Goal: Information Seeking & Learning: Learn about a topic

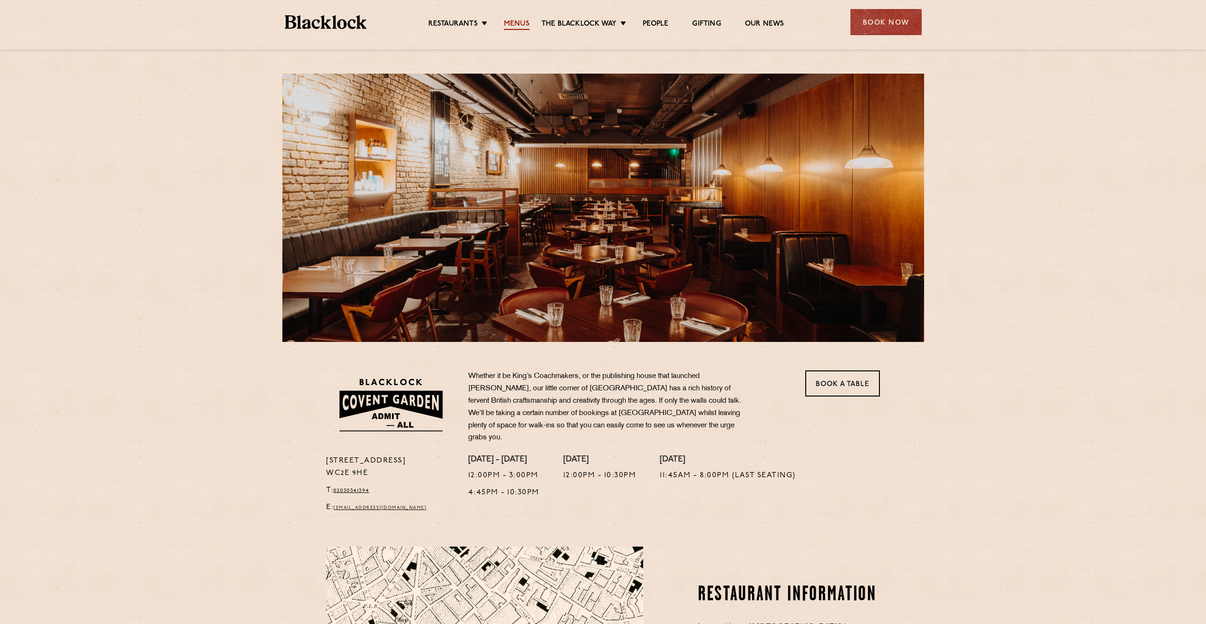
click at [518, 27] on link "Menus" at bounding box center [517, 24] width 26 height 10
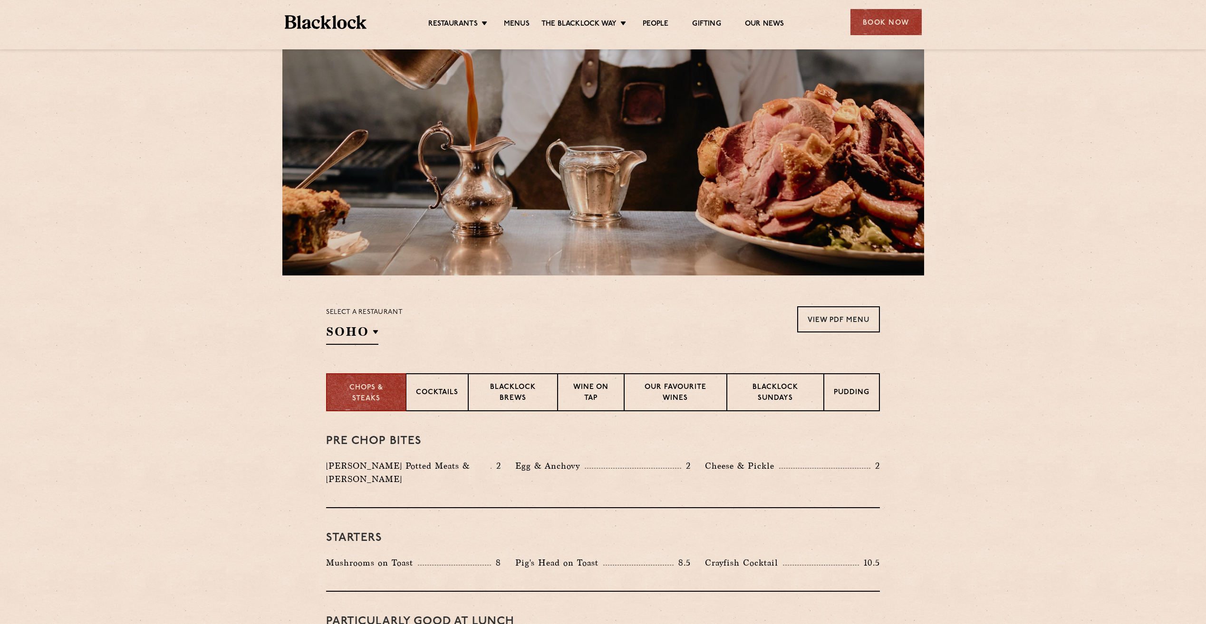
scroll to position [238, 0]
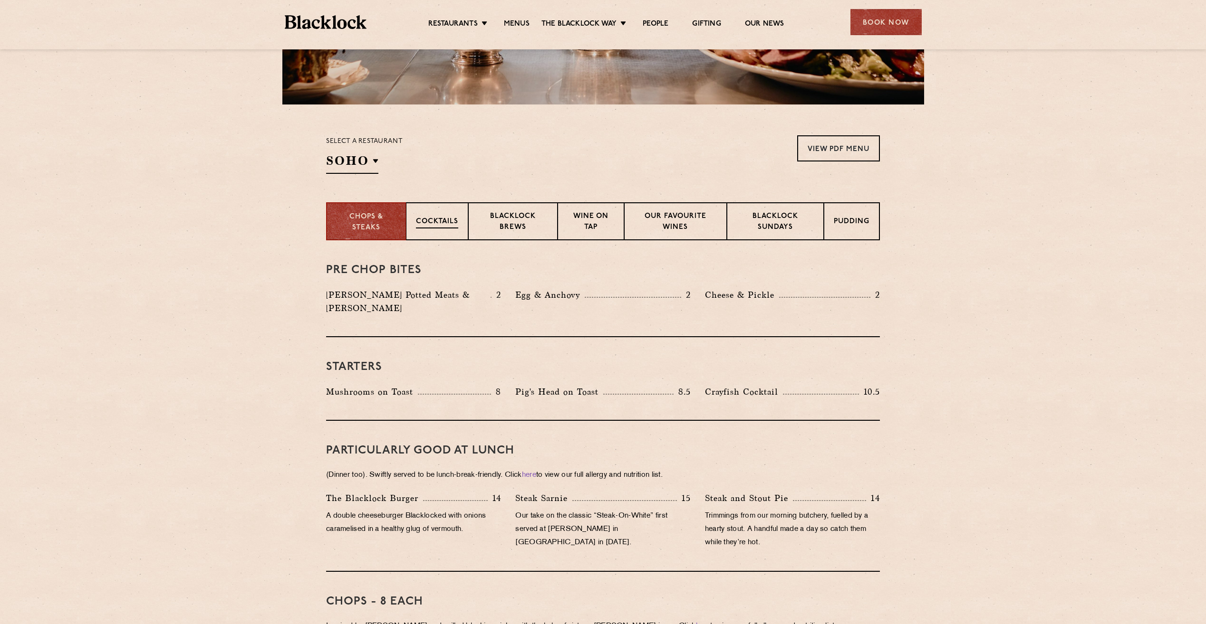
click at [445, 218] on p "Cocktails" at bounding box center [437, 223] width 42 height 12
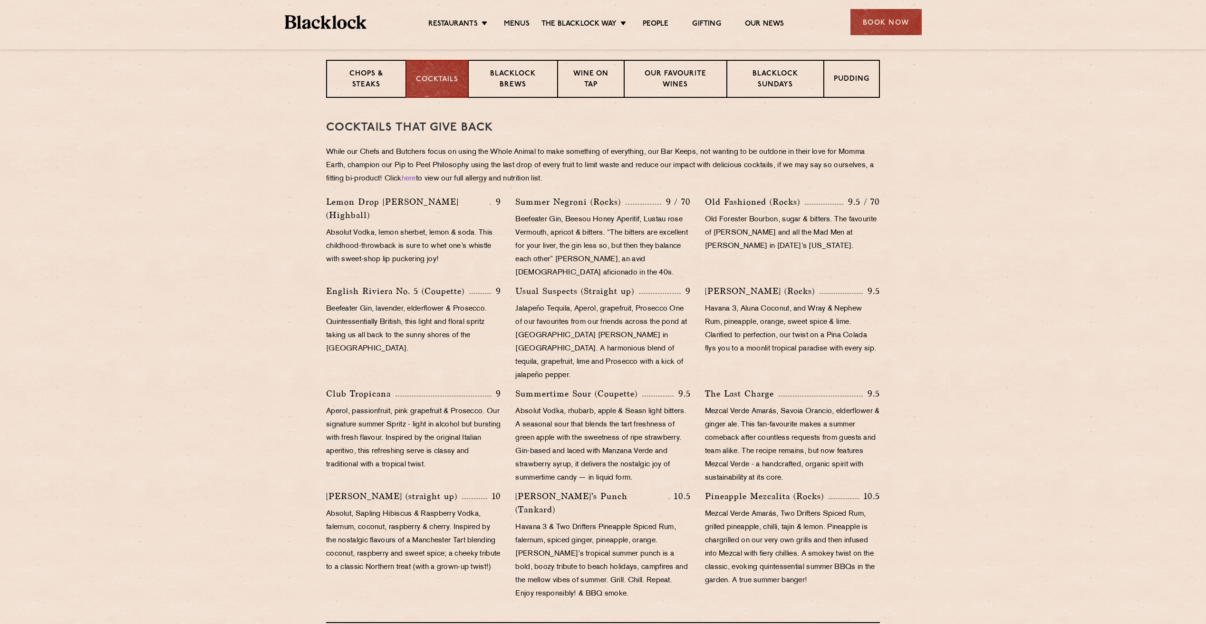
scroll to position [95, 0]
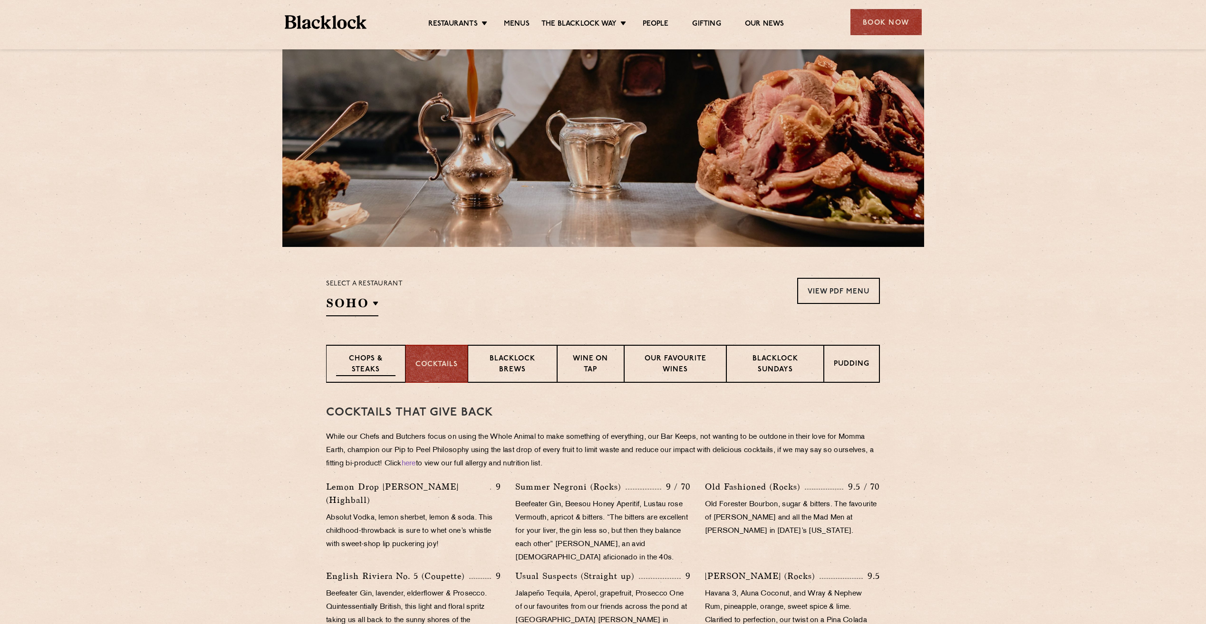
click at [356, 364] on p "Chops & Steaks" at bounding box center [365, 365] width 59 height 22
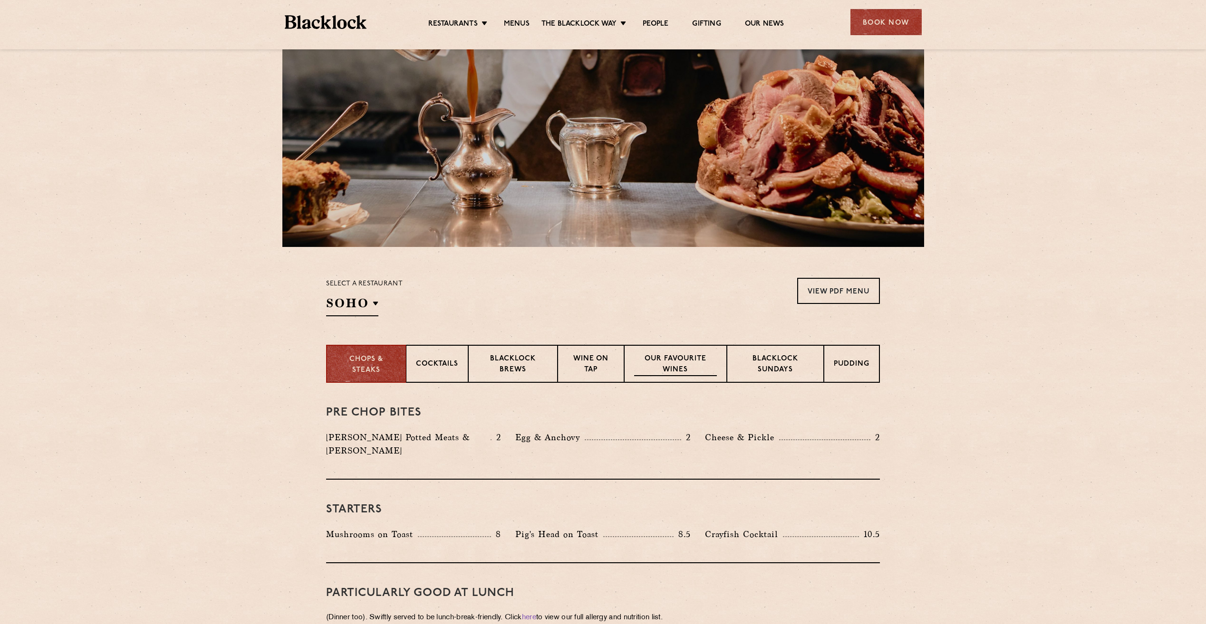
click at [688, 362] on p "Our favourite wines" at bounding box center [675, 365] width 82 height 22
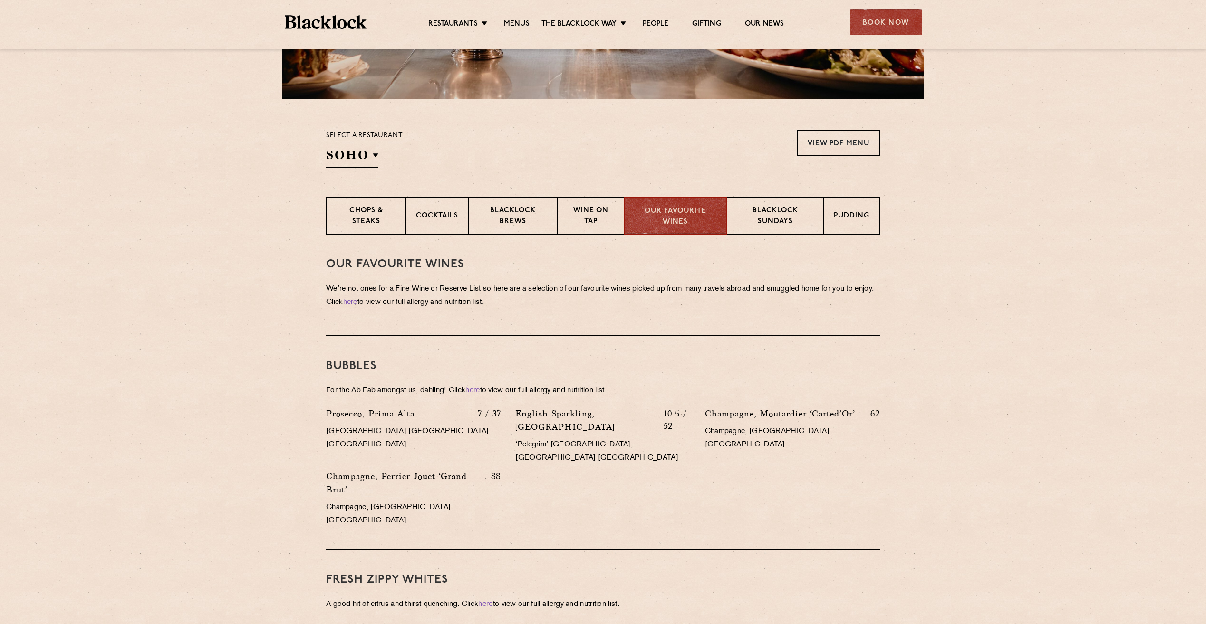
scroll to position [238, 0]
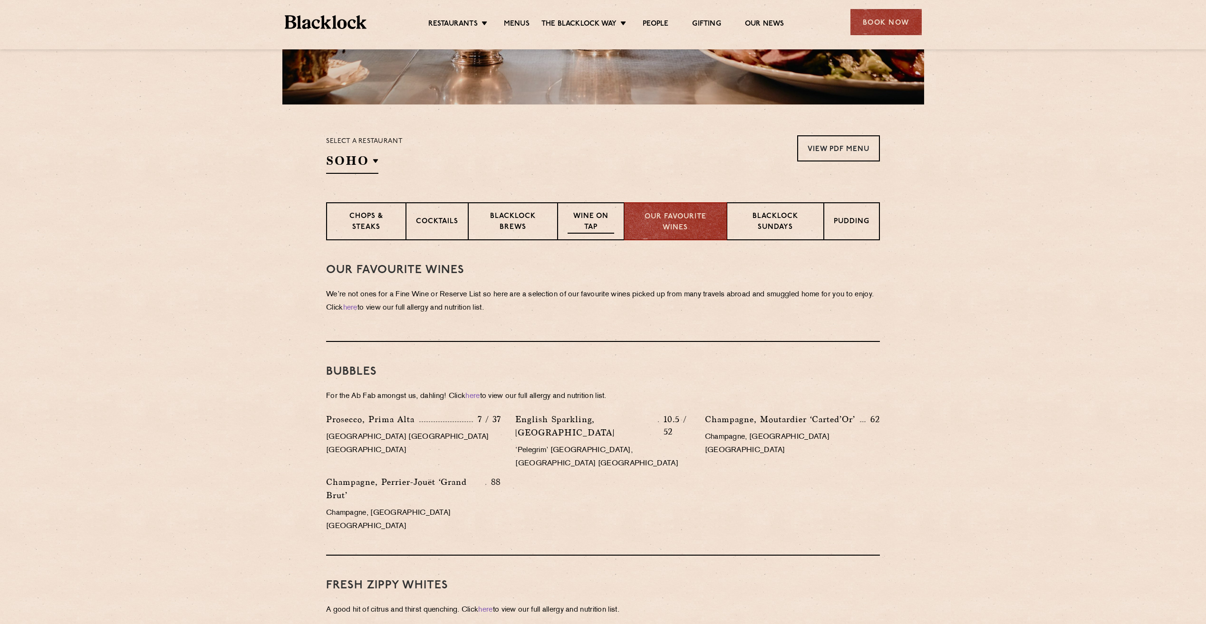
click at [586, 225] on p "Wine on Tap" at bounding box center [590, 222] width 47 height 22
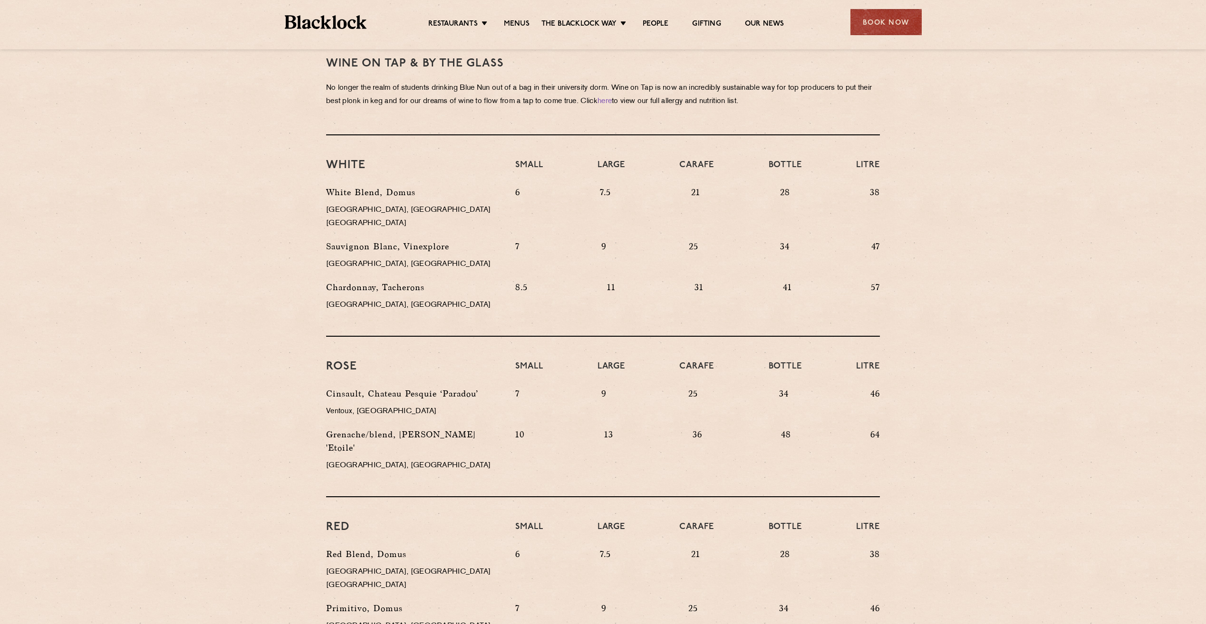
scroll to position [380, 0]
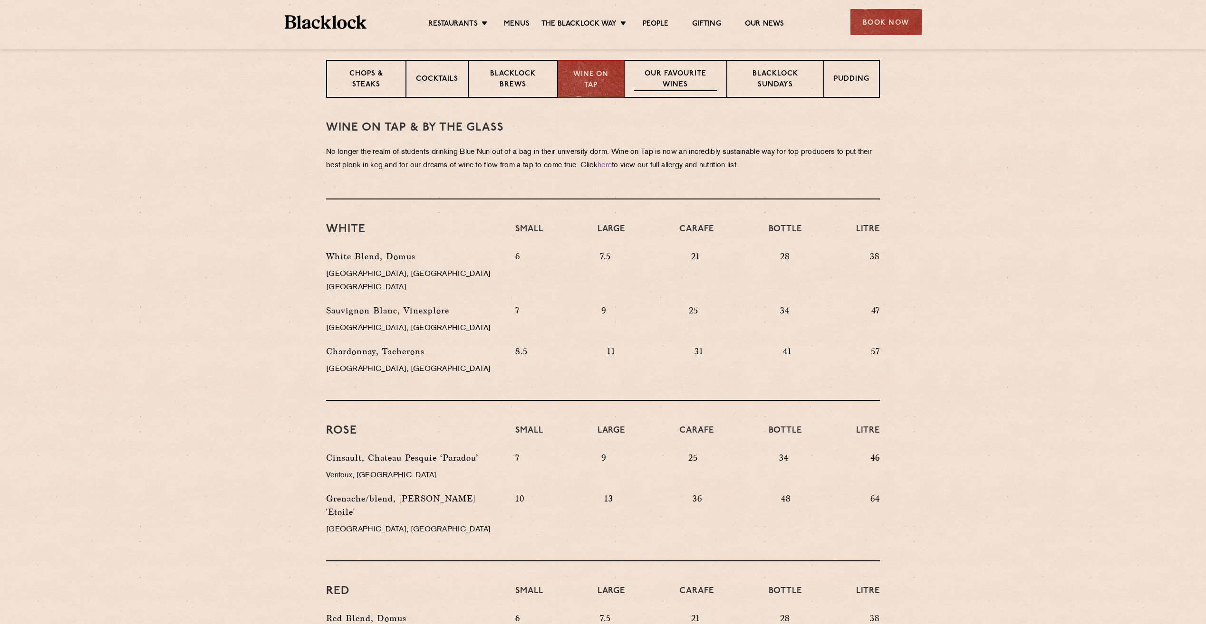
click at [675, 79] on p "Our favourite wines" at bounding box center [675, 80] width 82 height 22
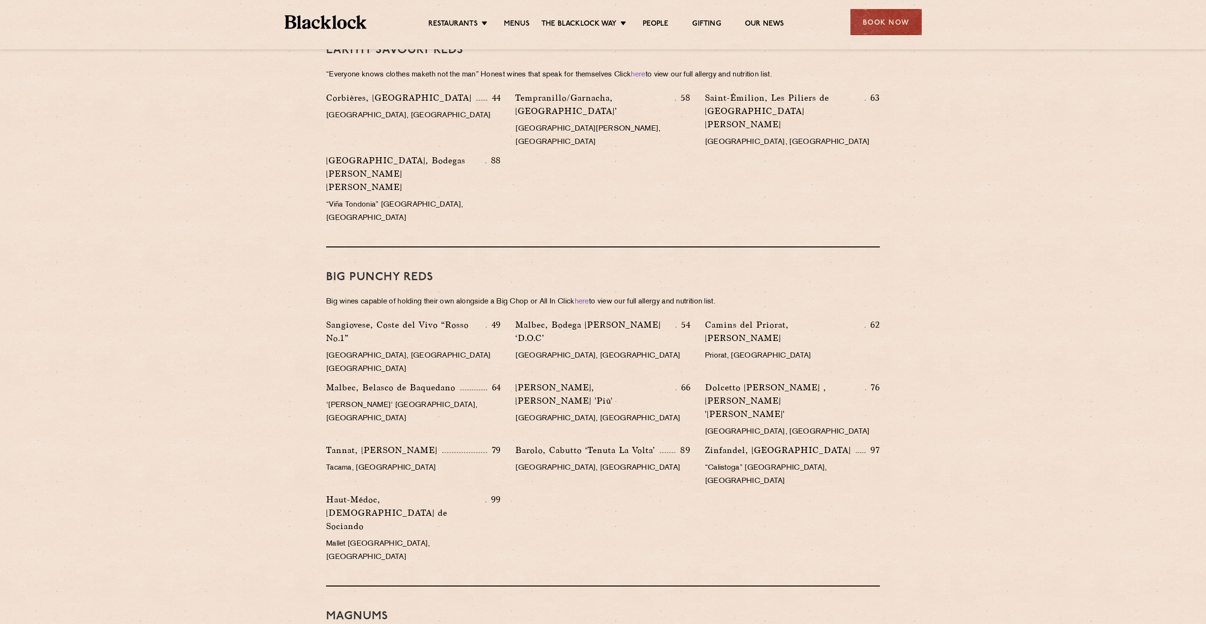
scroll to position [1093, 0]
